Goal: Transaction & Acquisition: Purchase product/service

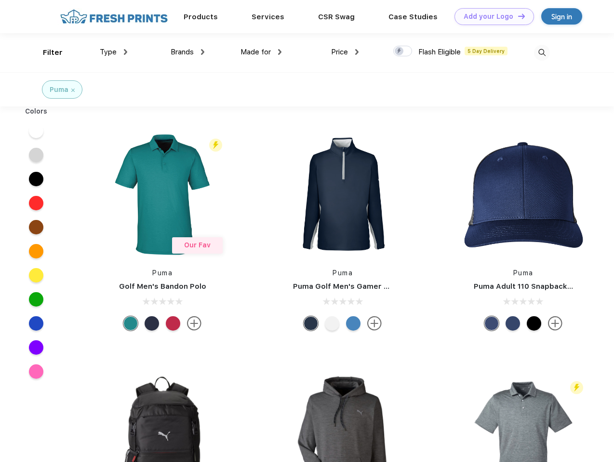
scroll to position [0, 0]
click at [490, 16] on link "Add your Logo Design Tool" at bounding box center [493, 16] width 79 height 17
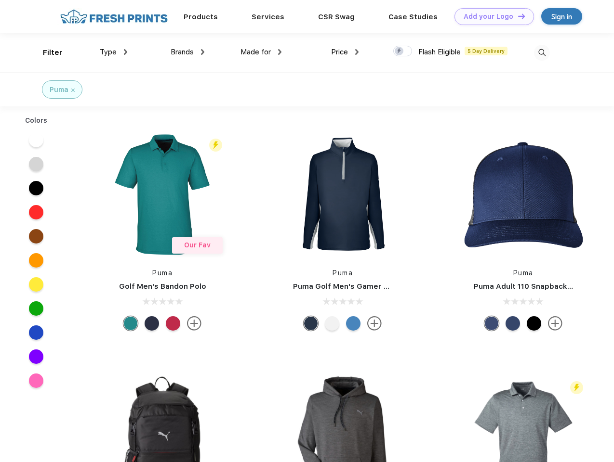
click at [0, 0] on div "Design Tool" at bounding box center [0, 0] width 0 height 0
click at [517, 16] on link "Add your Logo Design Tool" at bounding box center [493, 16] width 79 height 17
click at [46, 52] on div "Filter" at bounding box center [53, 52] width 20 height 11
click at [114, 52] on span "Type" at bounding box center [108, 52] width 17 height 9
click at [187, 52] on span "Brands" at bounding box center [181, 52] width 23 height 9
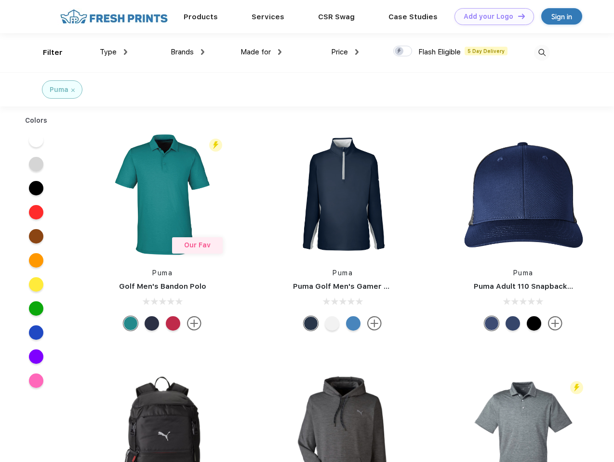
click at [261, 52] on span "Made for" at bounding box center [255, 52] width 30 height 9
click at [345, 52] on span "Price" at bounding box center [339, 52] width 17 height 9
click at [403, 52] on div at bounding box center [402, 51] width 19 height 11
click at [399, 52] on input "checkbox" at bounding box center [396, 48] width 6 height 6
click at [541, 52] on img at bounding box center [542, 53] width 16 height 16
